Goal: Feedback & Contribution: Contribute content

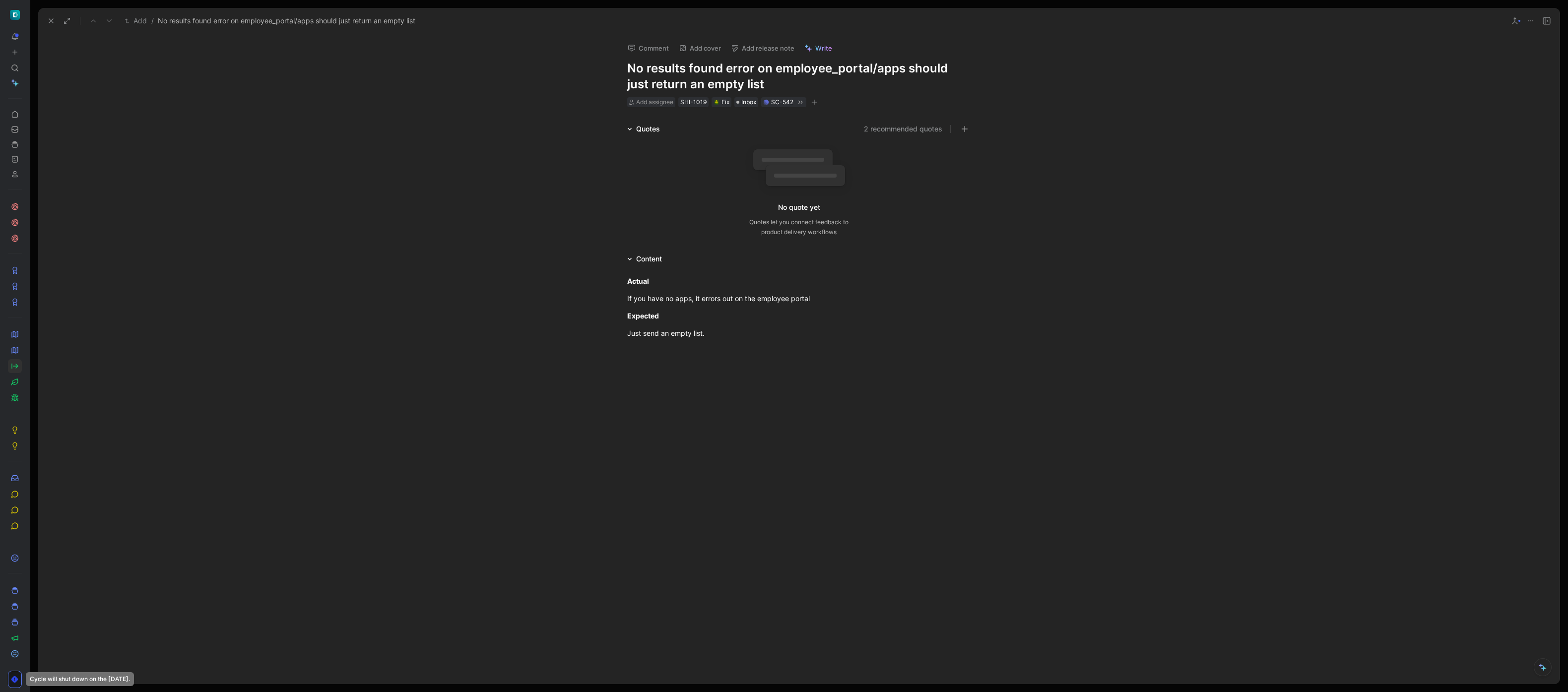
click at [52, 21] on use at bounding box center [51, 21] width 4 height 4
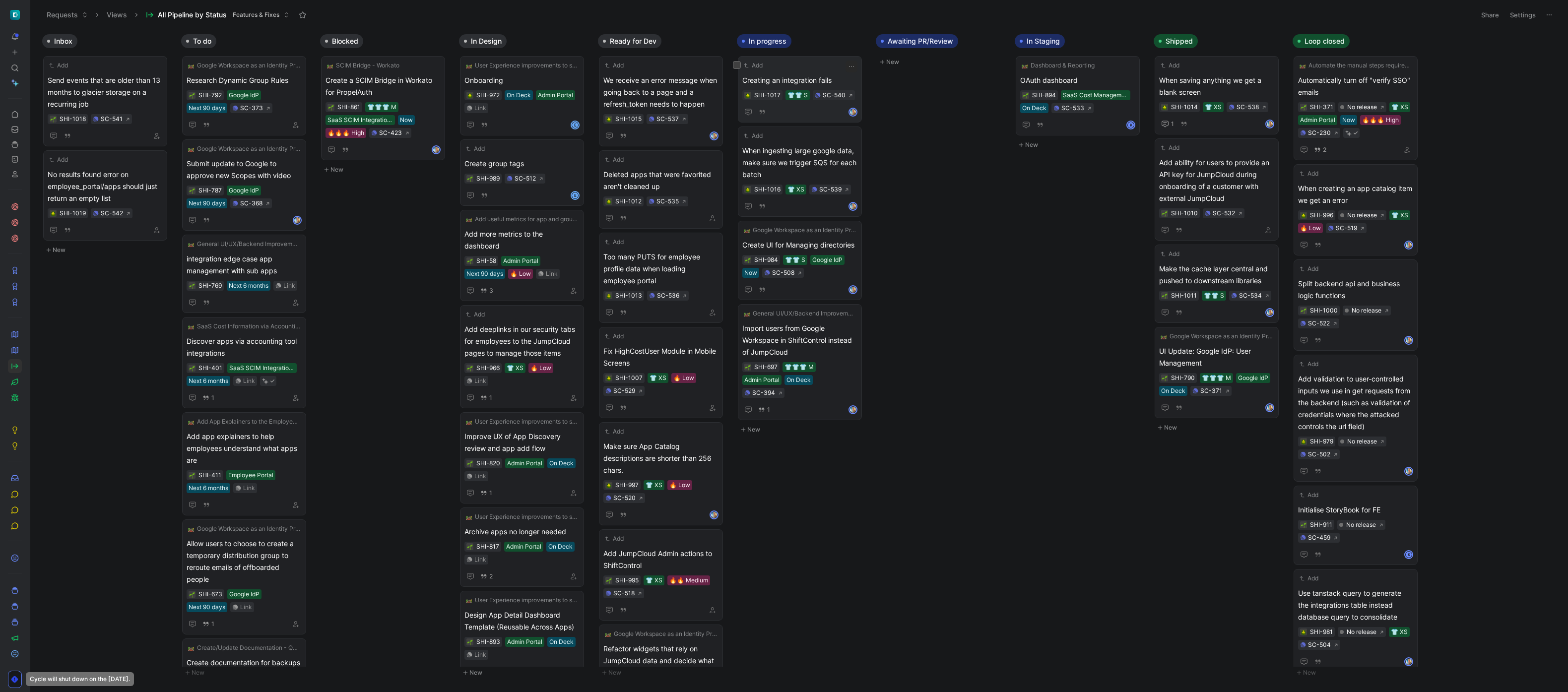
click at [812, 74] on span "Creating an integration fails" at bounding box center [801, 80] width 116 height 12
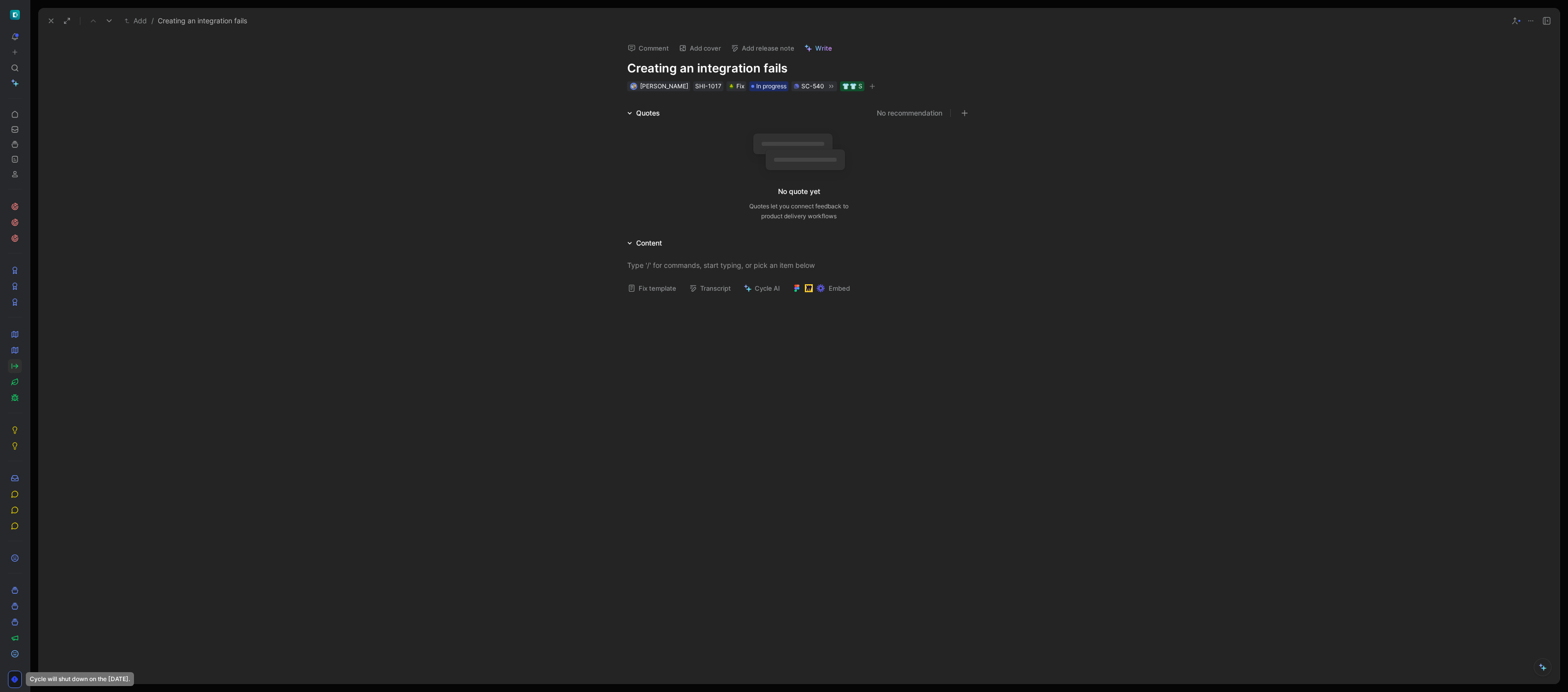
click at [53, 20] on icon at bounding box center [51, 21] width 8 height 8
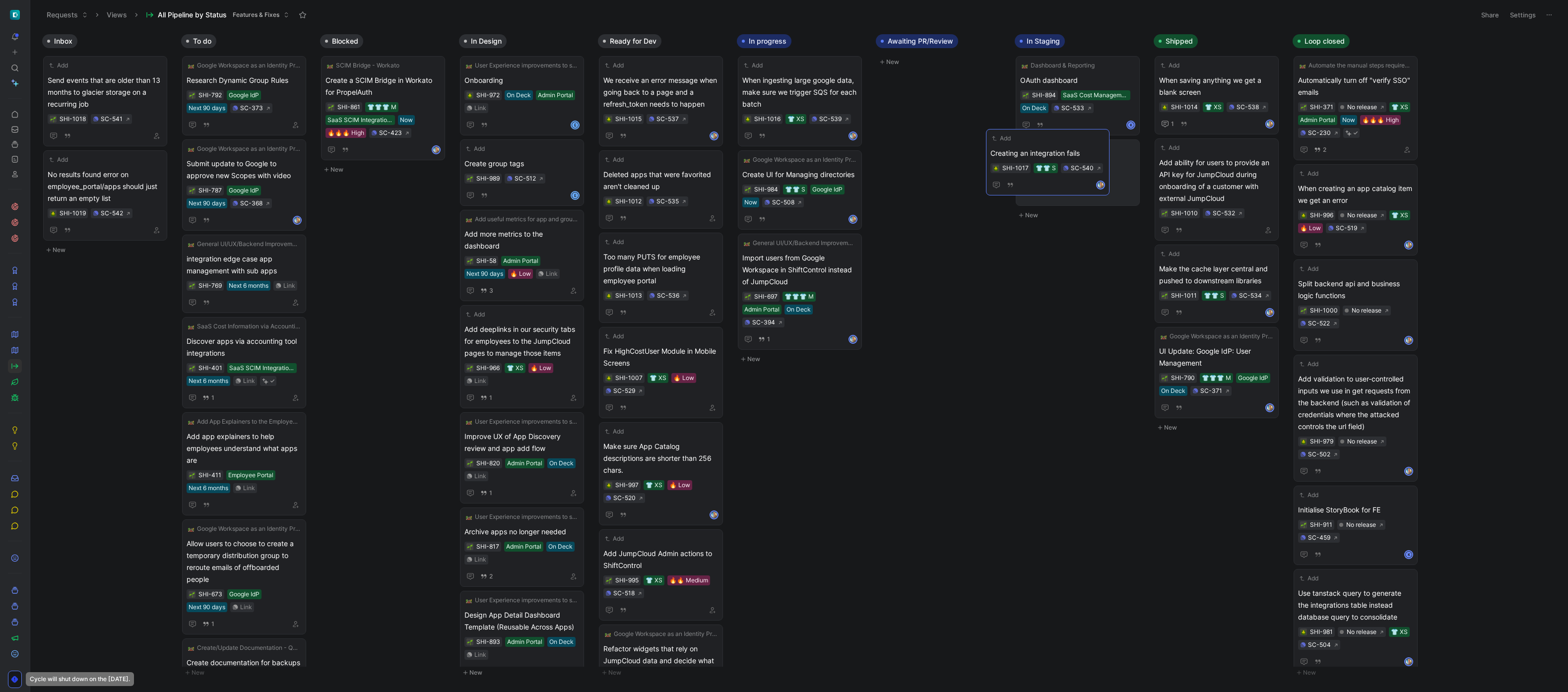
drag, startPoint x: 812, startPoint y: 79, endPoint x: 1073, endPoint y: 155, distance: 271.8
click at [815, 93] on span "When ingesting large google data, make sure we trigger SQS for each batch" at bounding box center [801, 92] width 116 height 35
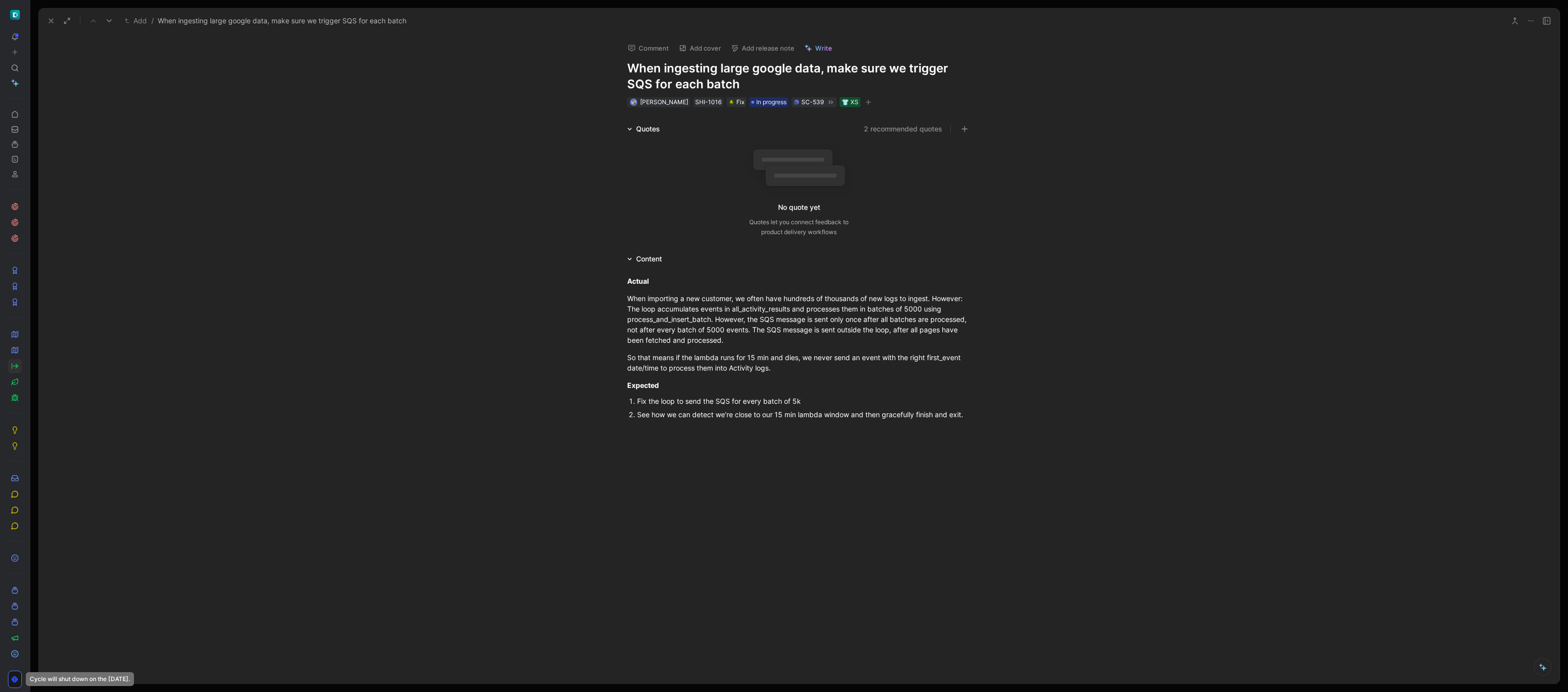
click at [52, 21] on icon at bounding box center [51, 21] width 8 height 8
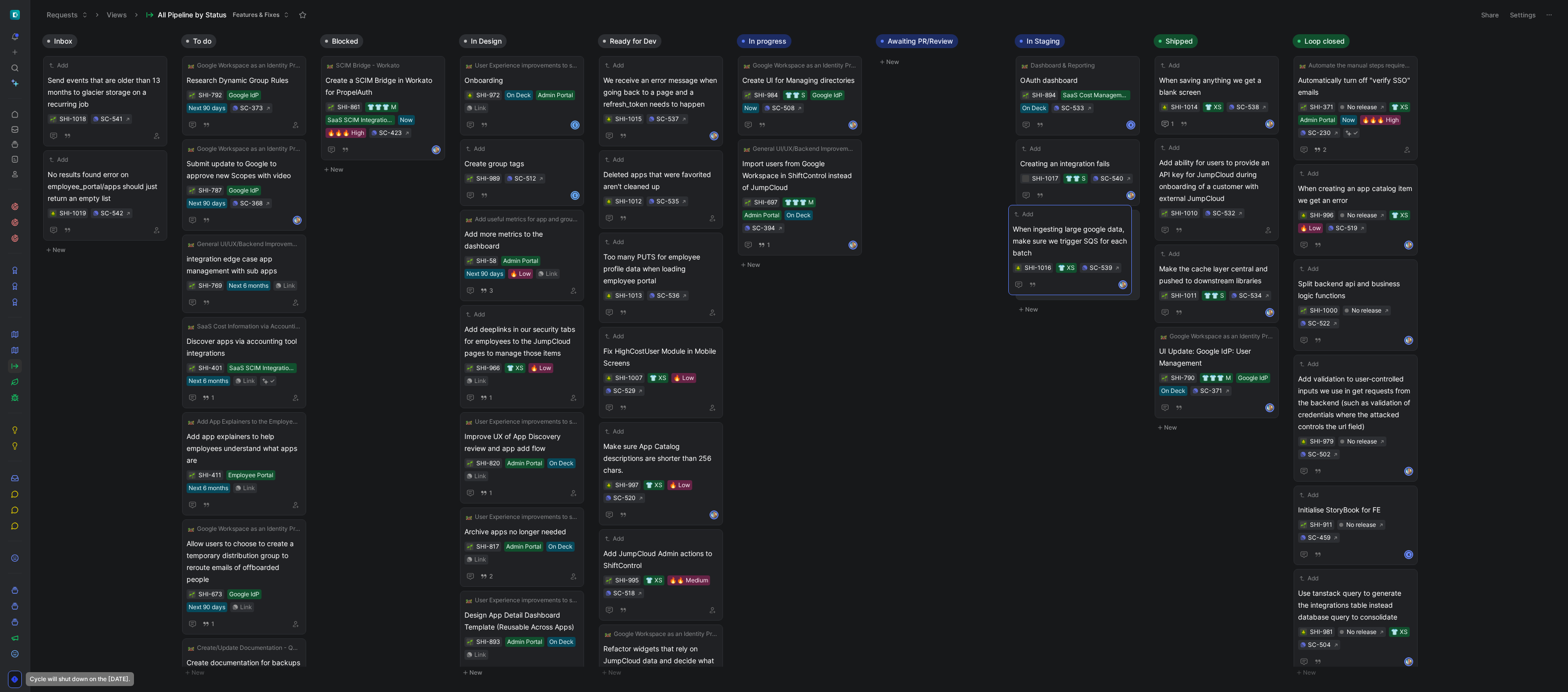
drag, startPoint x: 799, startPoint y: 87, endPoint x: 1070, endPoint y: 234, distance: 308.3
click at [760, 266] on button "New" at bounding box center [802, 265] width 131 height 12
click at [765, 267] on icon at bounding box center [765, 270] width 5 height 5
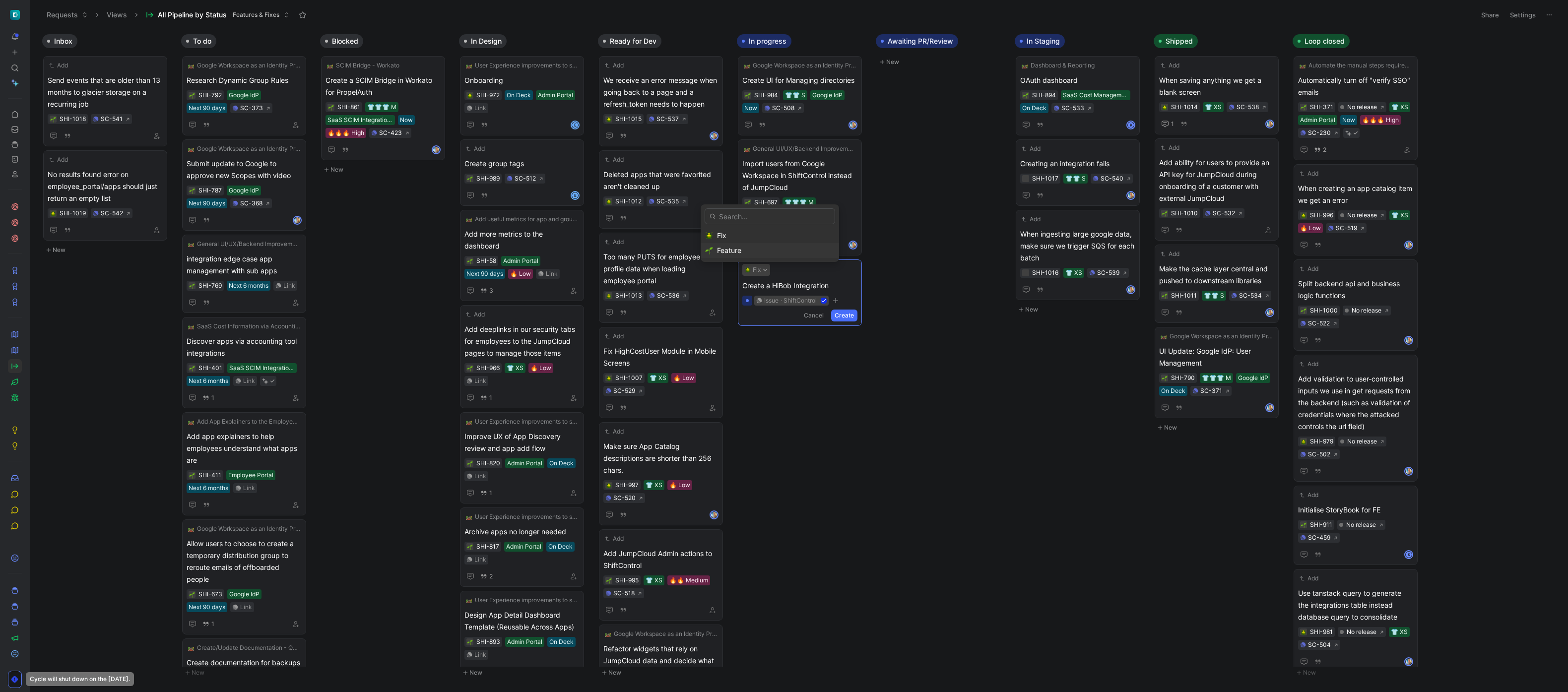
click at [760, 244] on div "Feature" at bounding box center [776, 250] width 118 height 12
click at [849, 316] on button "Create" at bounding box center [844, 315] width 26 height 12
click at [846, 267] on button "button" at bounding box center [852, 270] width 12 height 12
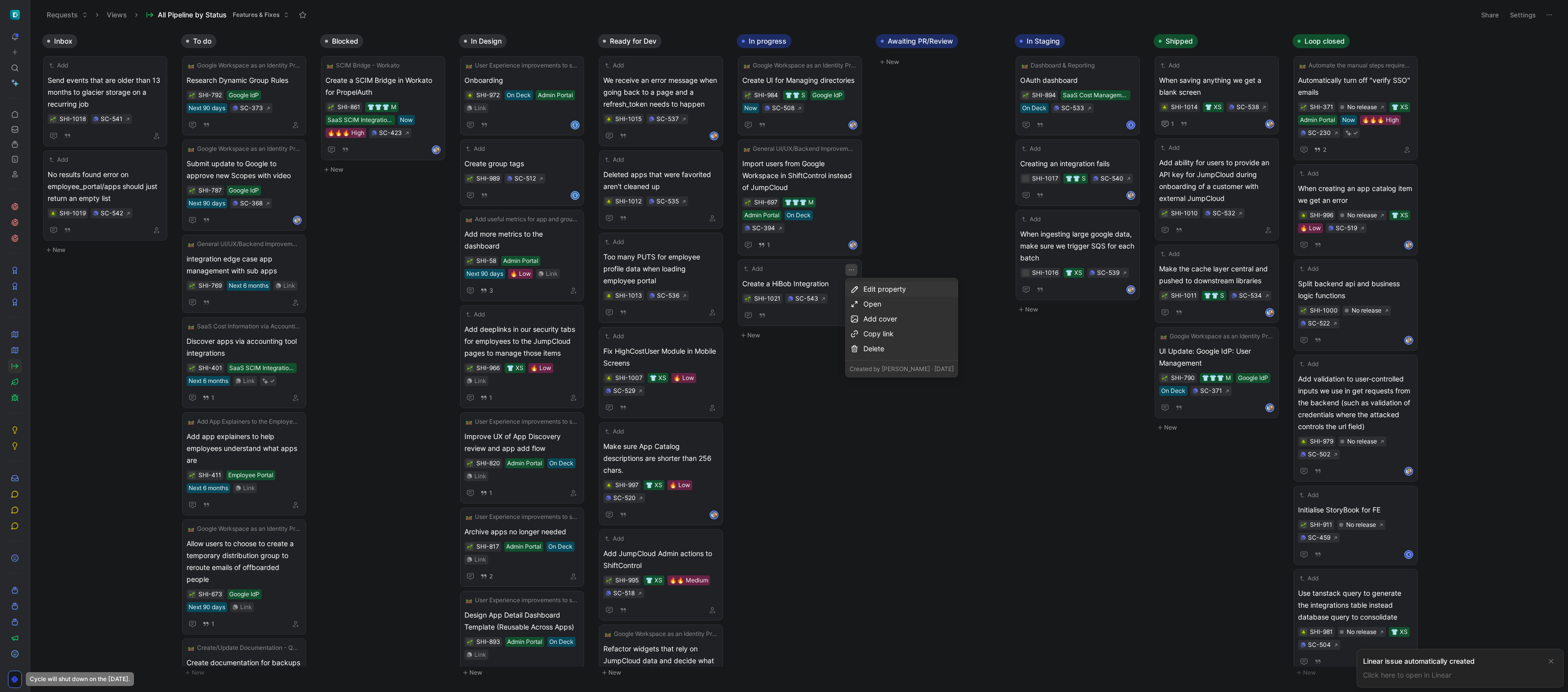
click at [894, 288] on div "Edit property" at bounding box center [908, 289] width 90 height 12
drag, startPoint x: 925, startPoint y: 337, endPoint x: 915, endPoint y: 342, distance: 11.2
click at [915, 342] on div "Importance" at bounding box center [920, 340] width 118 height 12
click at [906, 370] on div "🔥🔥🔥 High" at bounding box center [899, 370] width 74 height 12
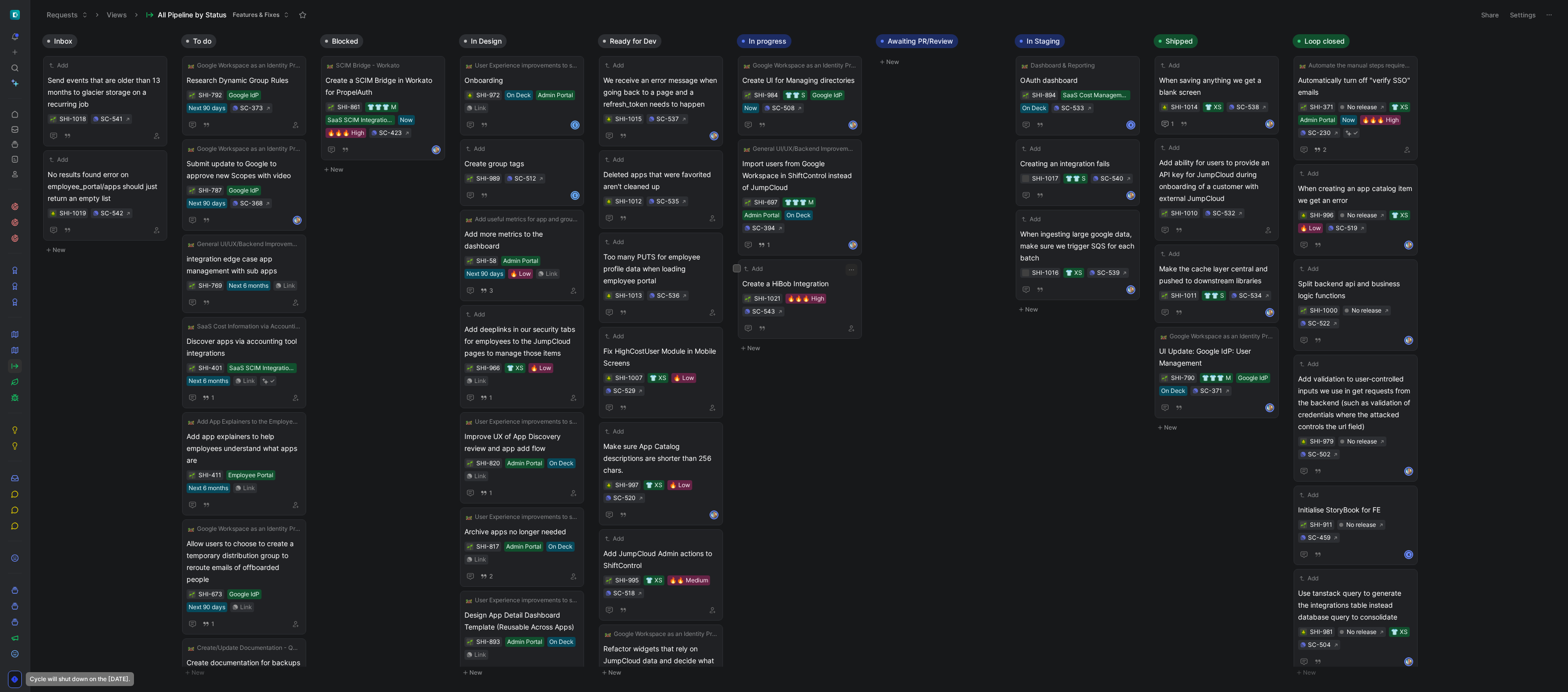
click at [878, 326] on div "Inbox Add Send events that are older than 13 months to glacier storage on a rec…" at bounding box center [800, 360] width 1538 height 662
click at [852, 268] on icon "button" at bounding box center [852, 270] width 8 height 8
click at [880, 287] on div "Edit property" at bounding box center [908, 289] width 90 height 12
click at [877, 324] on span "Effort" at bounding box center [871, 324] width 18 height 8
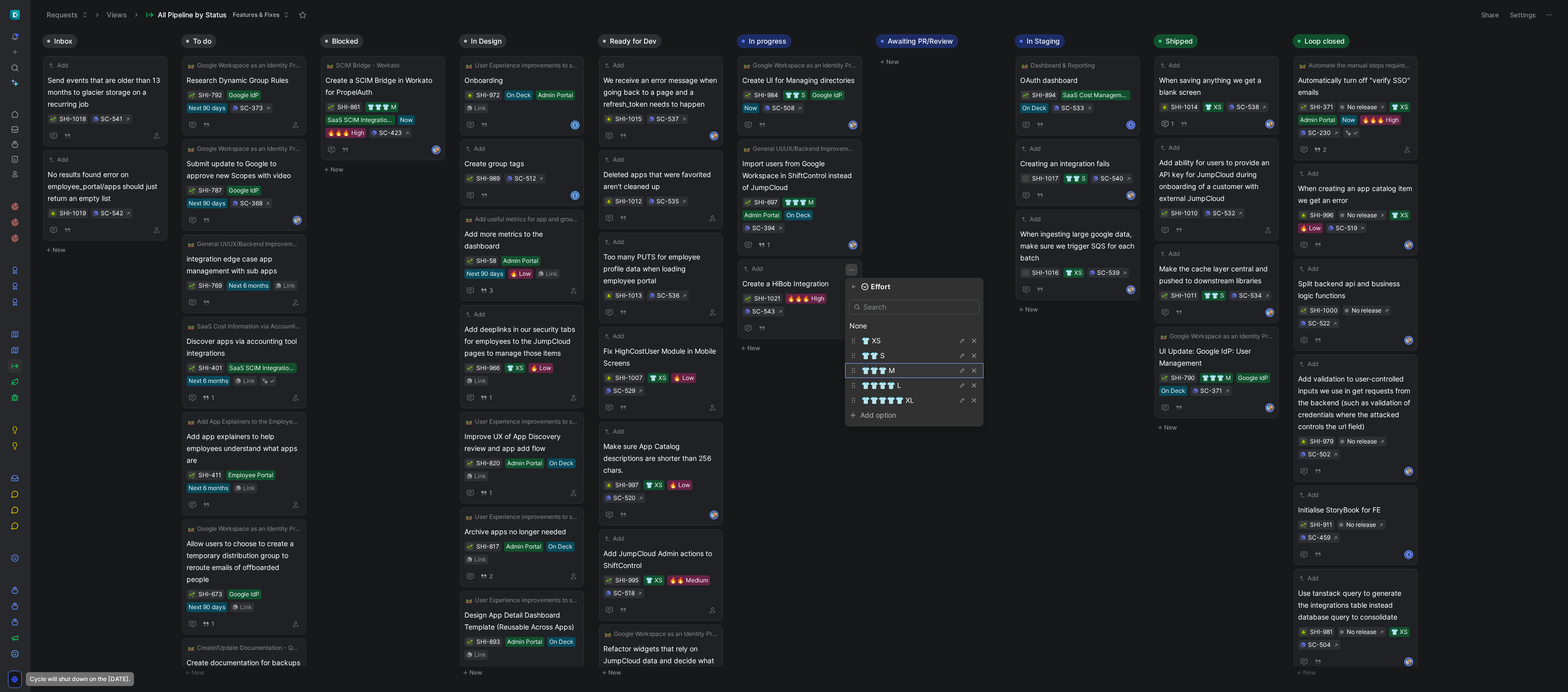
click at [883, 368] on span "👕👕👕 M" at bounding box center [878, 370] width 33 height 8
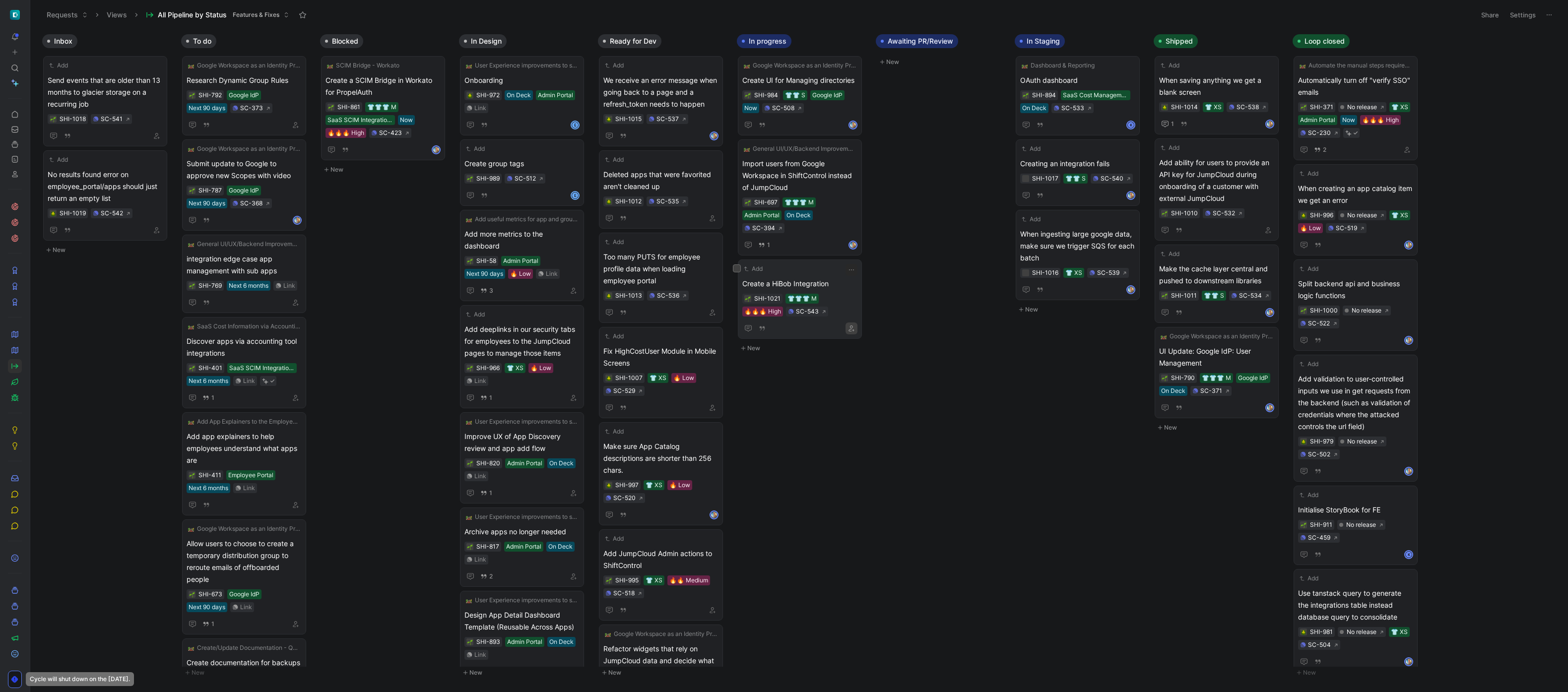
click at [851, 329] on icon "button" at bounding box center [851, 328] width 6 height 6
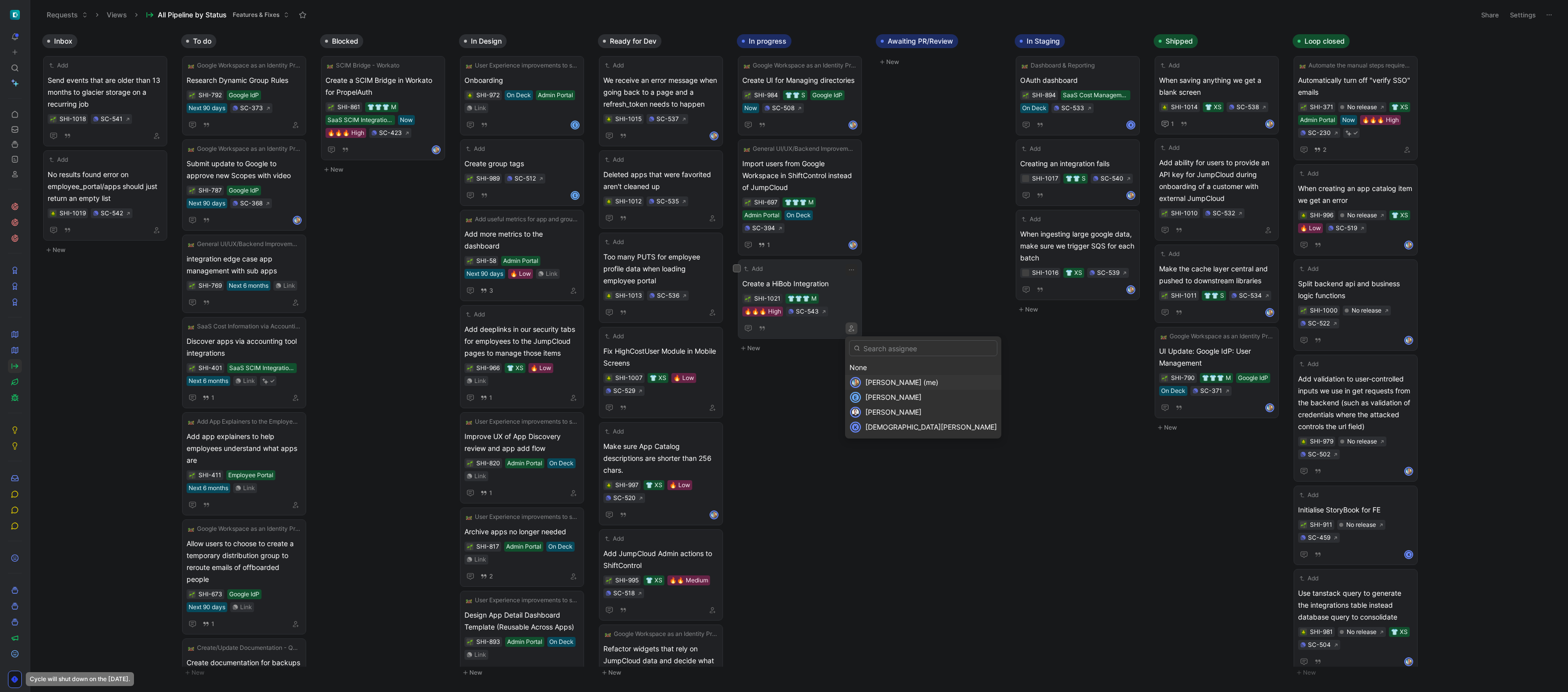
click at [873, 380] on span "[PERSON_NAME] (me)" at bounding box center [902, 382] width 73 height 8
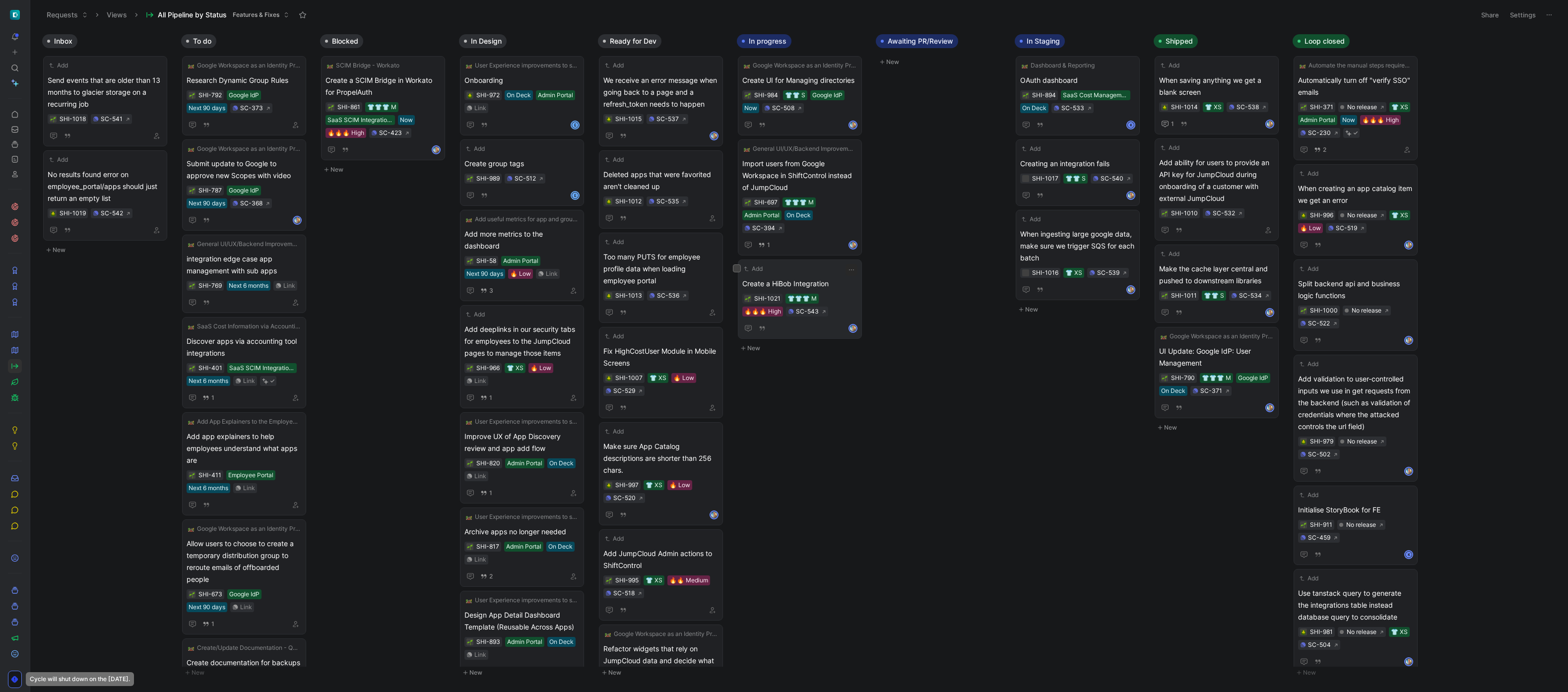
click at [1078, 407] on body "To pick up a draggable item, press the space bar. While dragging, use the arrow…" at bounding box center [784, 346] width 1568 height 692
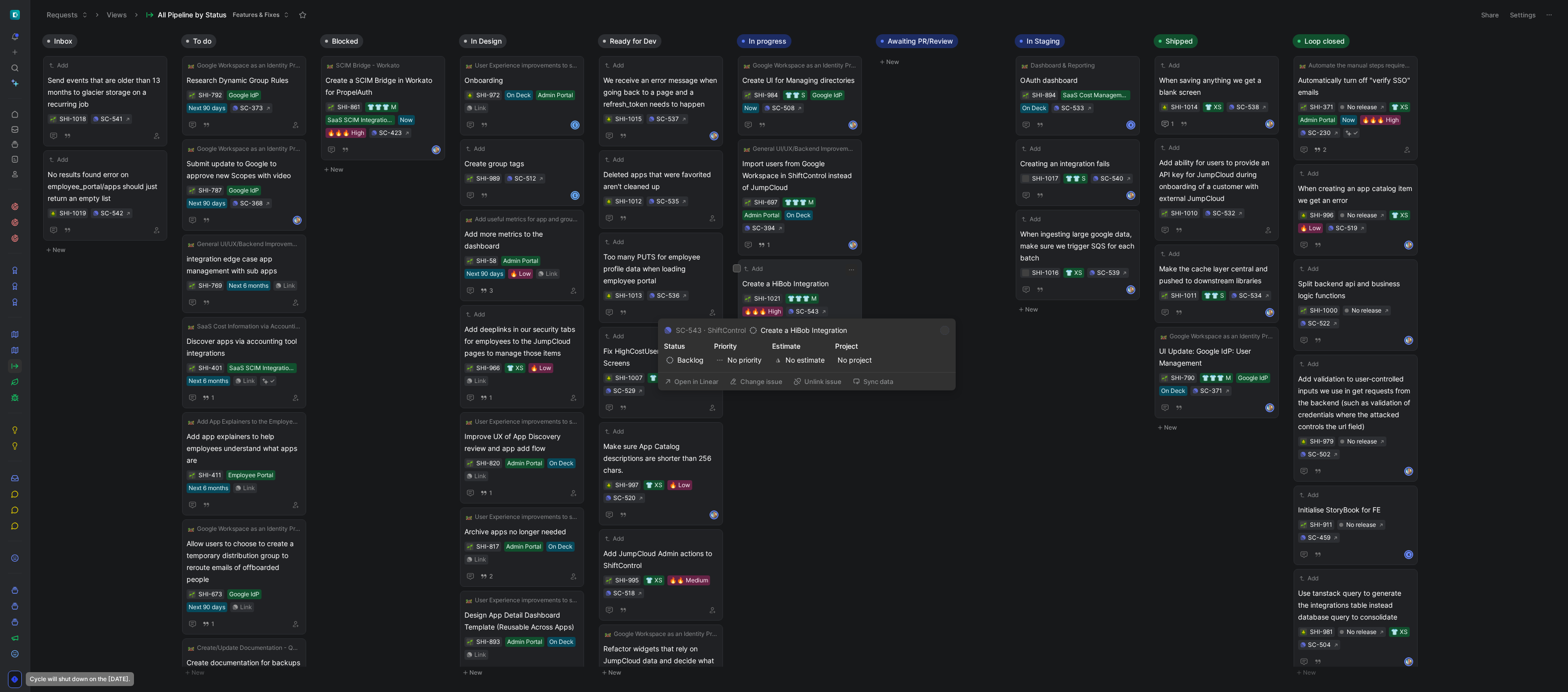
click at [705, 387] on button "Open in Linear" at bounding box center [692, 381] width 63 height 14
